Goal: Transaction & Acquisition: Obtain resource

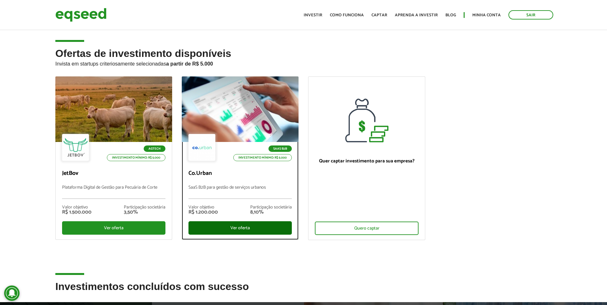
click at [247, 227] on div "Ver oferta" at bounding box center [239, 227] width 103 height 13
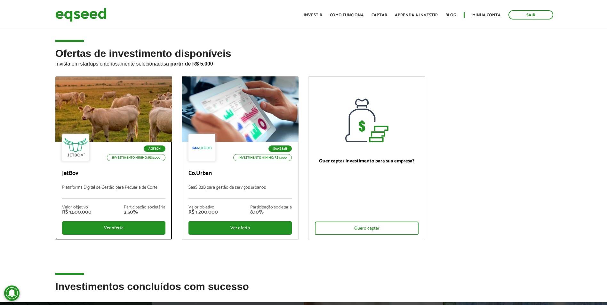
click at [124, 102] on div at bounding box center [114, 109] width 140 height 79
